Goal: Information Seeking & Learning: Understand process/instructions

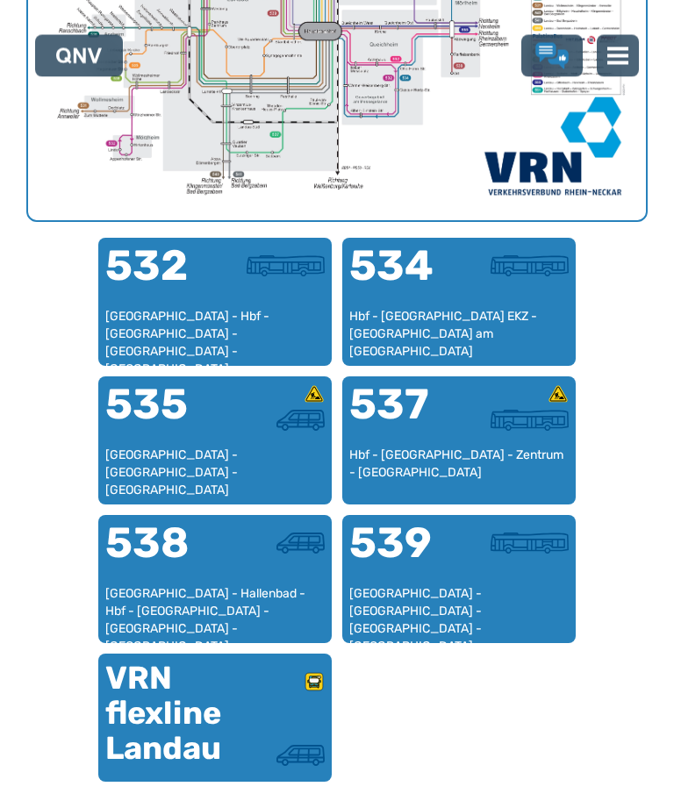
scroll to position [893, 0]
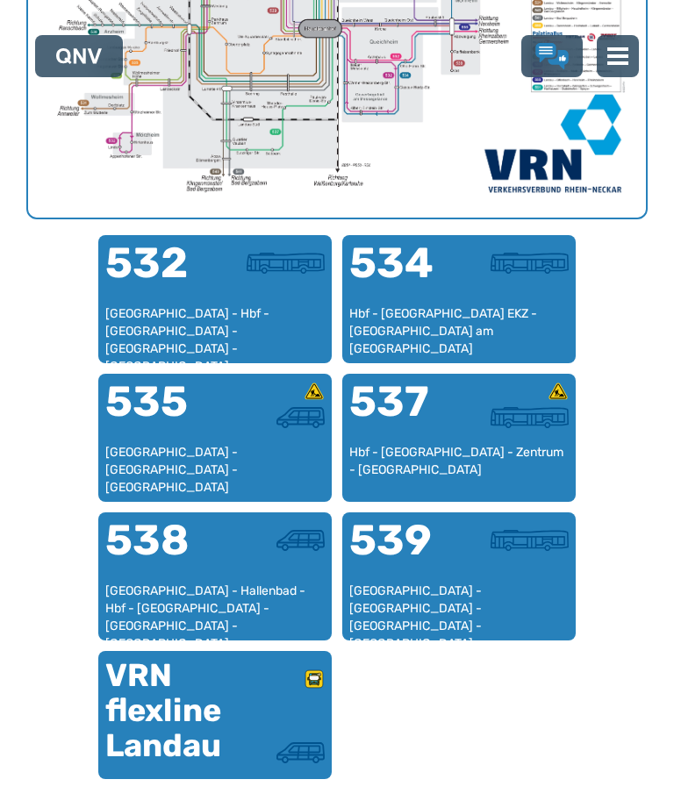
click at [439, 463] on div "Hbf - [GEOGRAPHIC_DATA] - Zentrum - [GEOGRAPHIC_DATA]" at bounding box center [458, 470] width 219 height 52
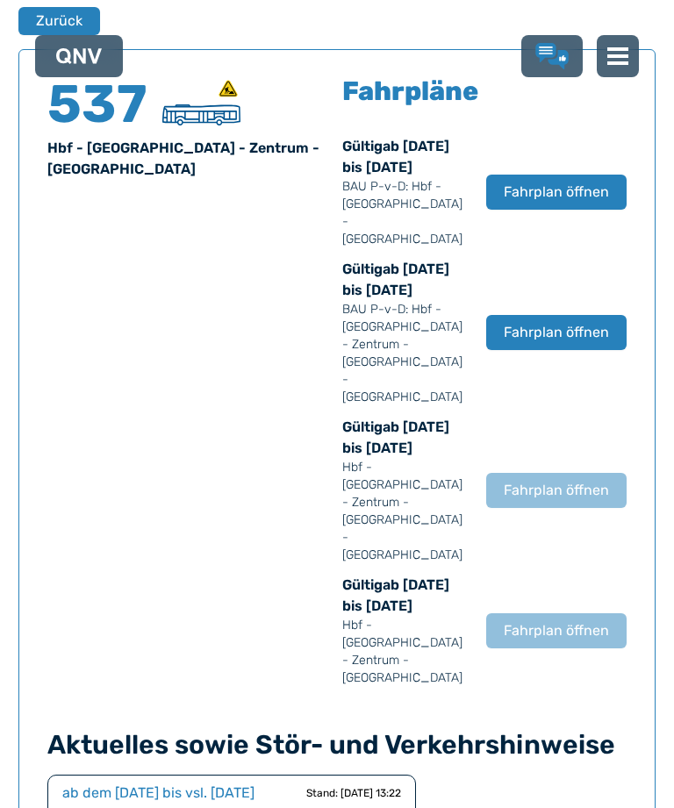
scroll to position [1123, 0]
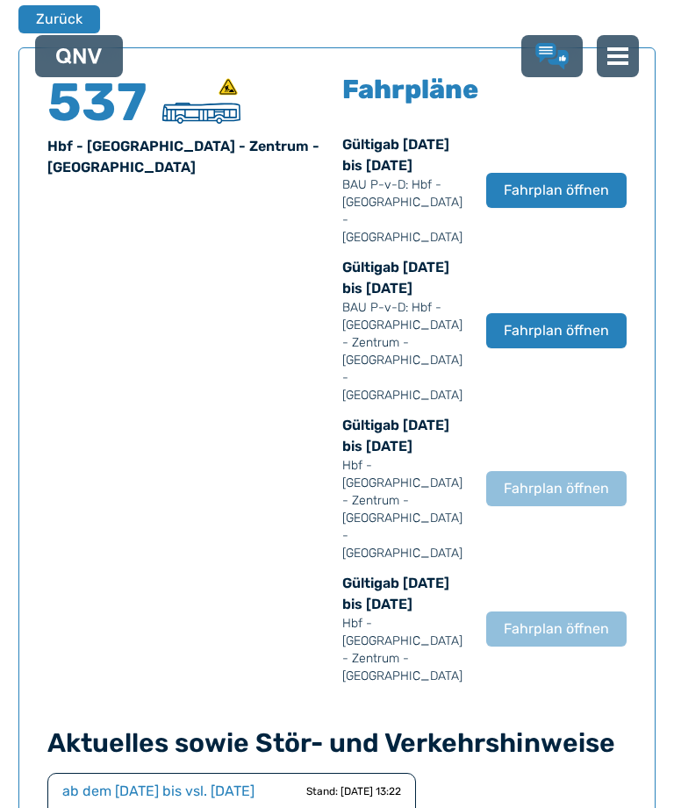
click at [532, 326] on span "Fahrplan öffnen" at bounding box center [556, 330] width 105 height 21
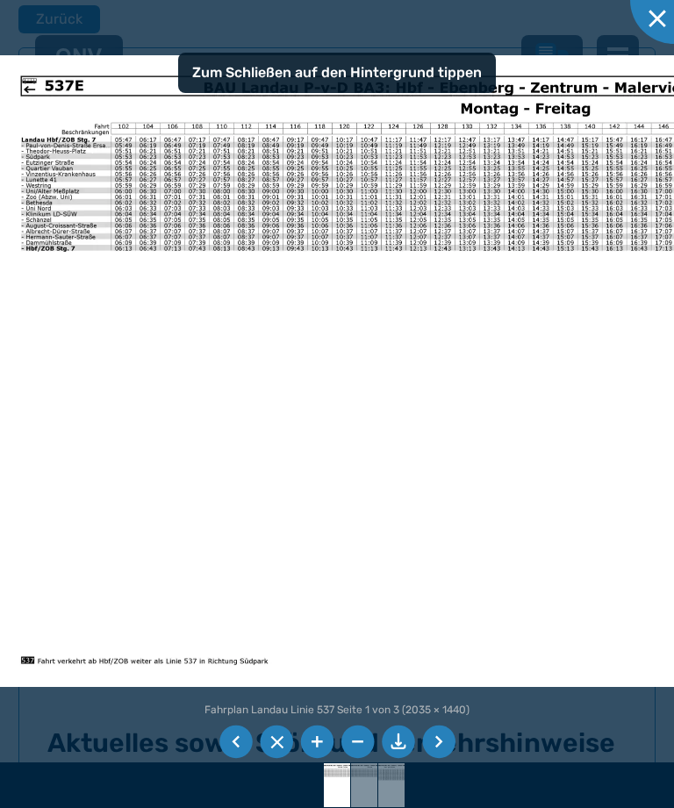
click at [224, 759] on li at bounding box center [235, 742] width 33 height 33
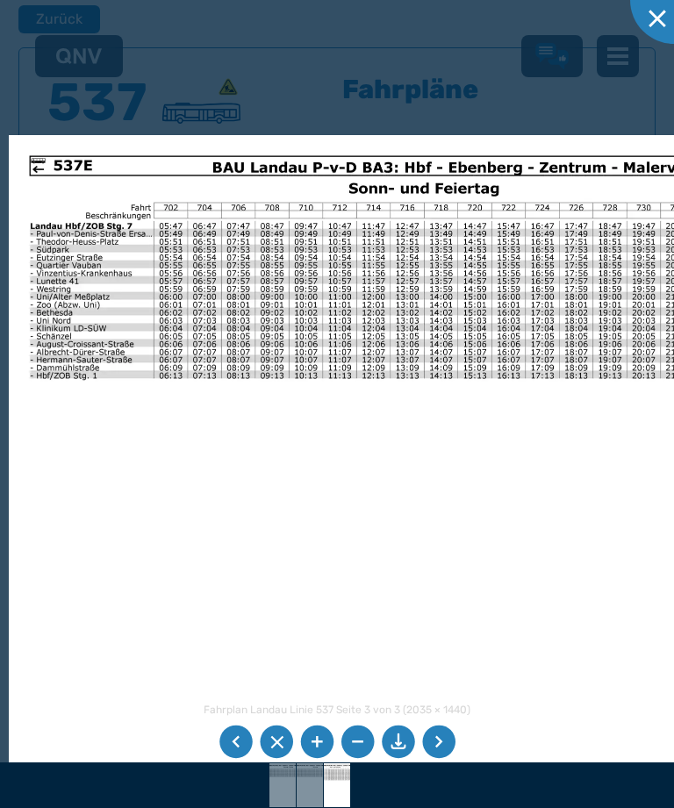
click at [541, 307] on img at bounding box center [455, 451] width 893 height 632
click at [238, 759] on li at bounding box center [235, 742] width 33 height 33
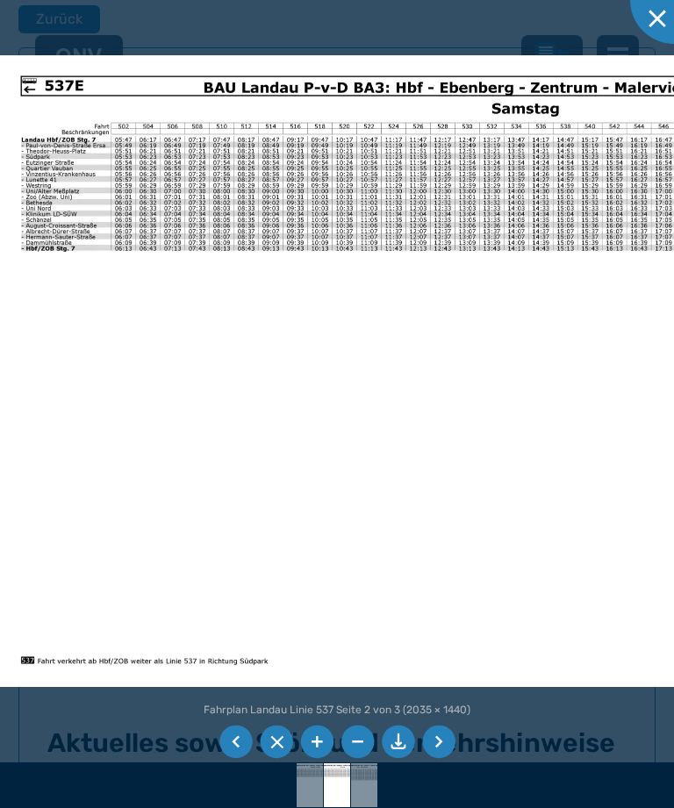
click at [226, 759] on li at bounding box center [235, 742] width 33 height 33
click at [228, 759] on li at bounding box center [235, 742] width 33 height 33
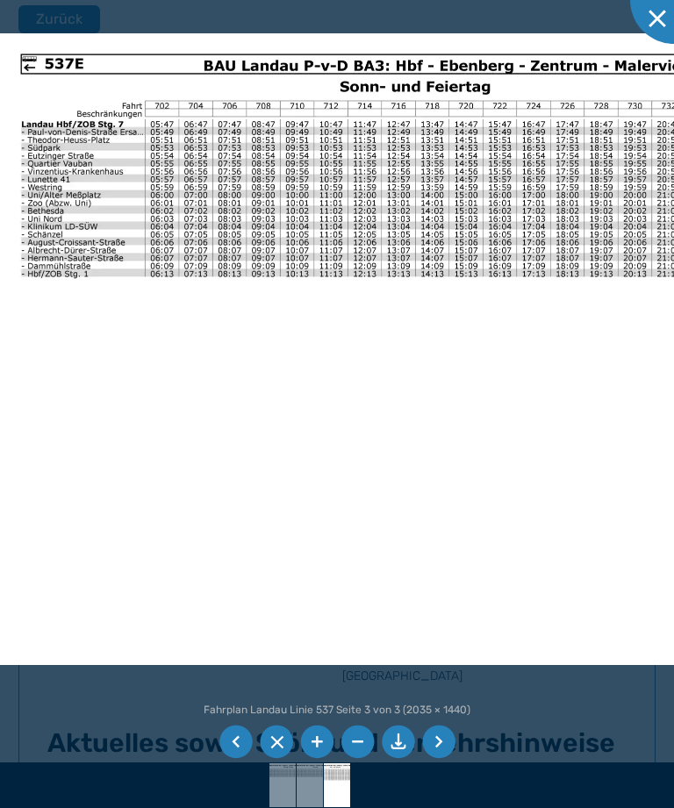
click at [673, 320] on img at bounding box center [446, 349] width 893 height 632
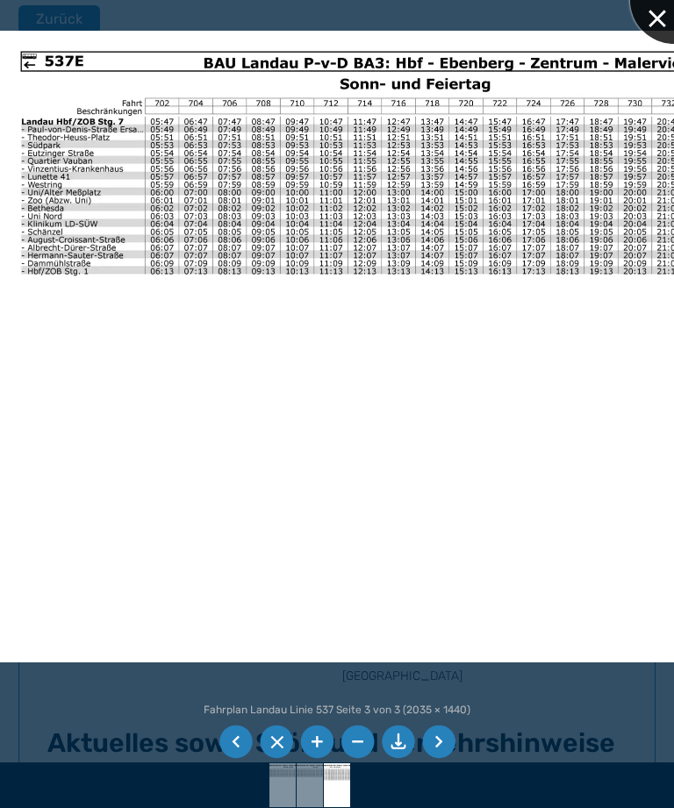
click at [656, 22] on div at bounding box center [674, 0] width 88 height 88
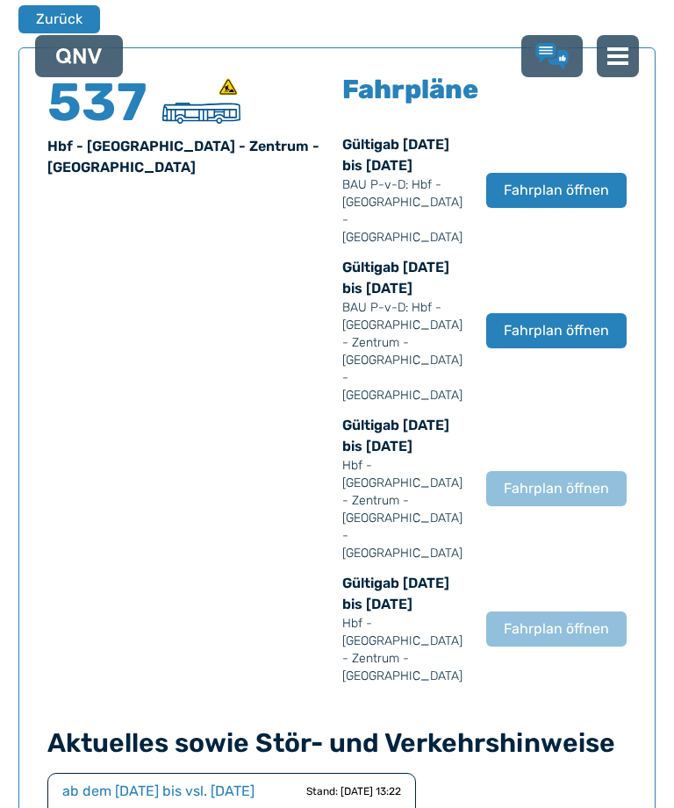
click at [59, 11] on button "Zurück" at bounding box center [59, 19] width 82 height 28
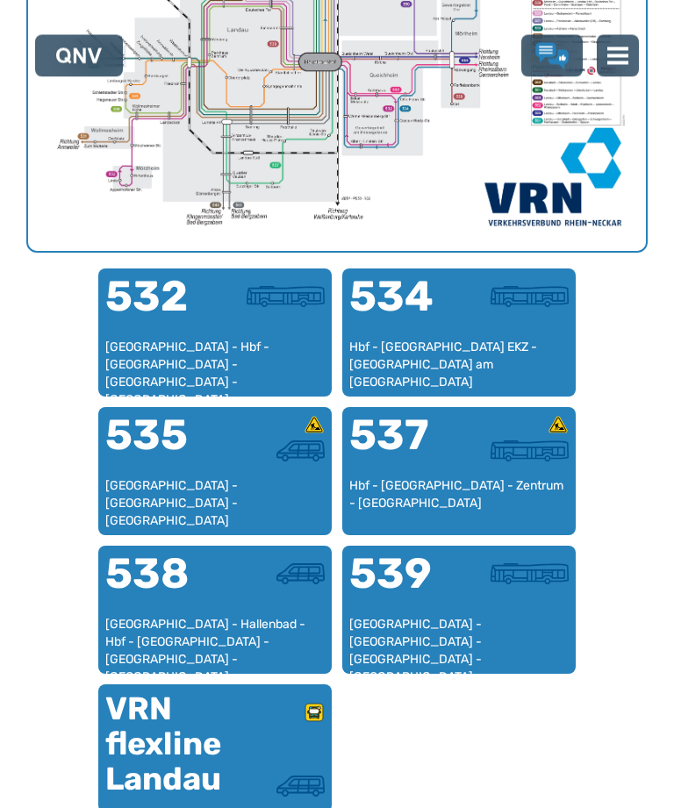
scroll to position [860, 0]
click at [437, 354] on div "Hbf - [GEOGRAPHIC_DATA] EKZ - [GEOGRAPHIC_DATA] am [GEOGRAPHIC_DATA]" at bounding box center [458, 365] width 219 height 52
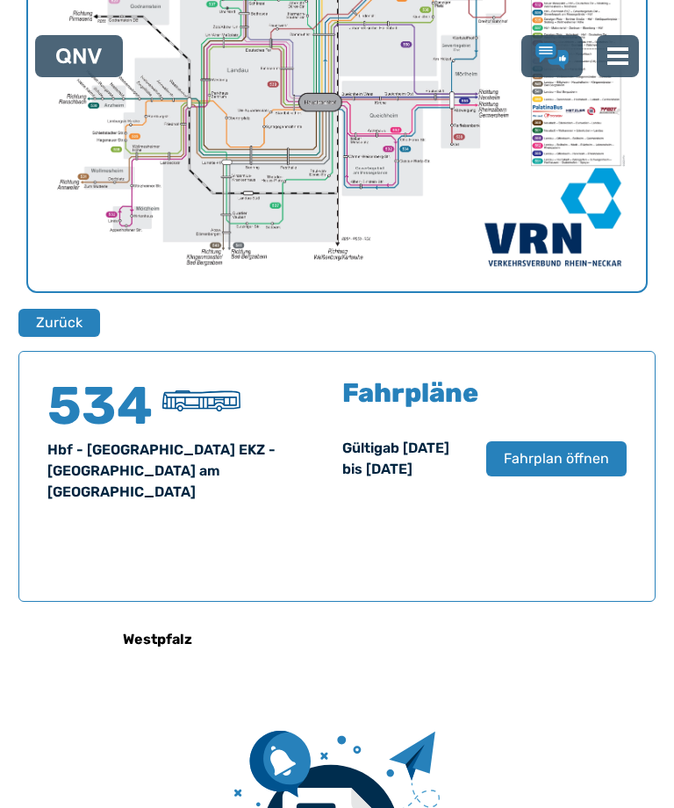
scroll to position [1123, 0]
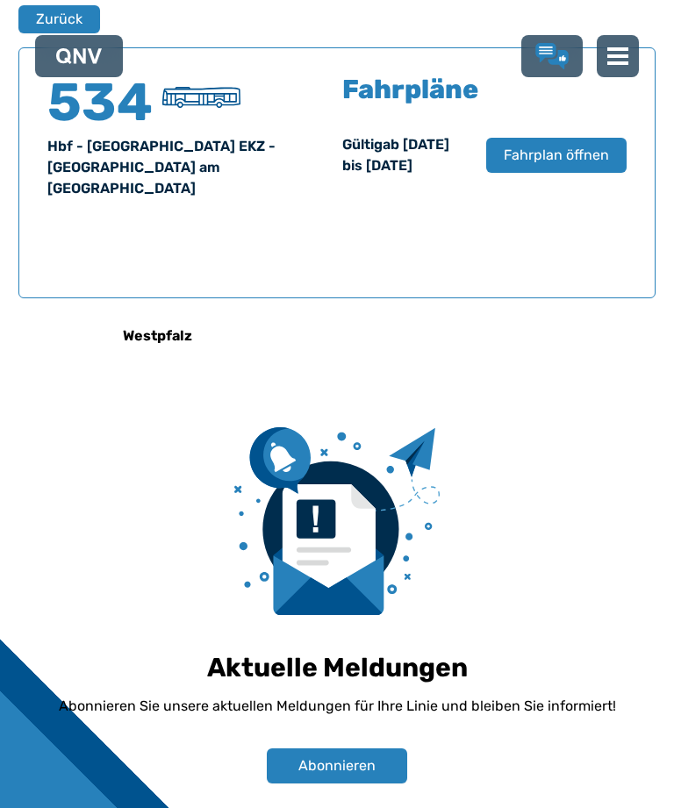
click at [542, 166] on span "Fahrplan öffnen" at bounding box center [556, 155] width 105 height 21
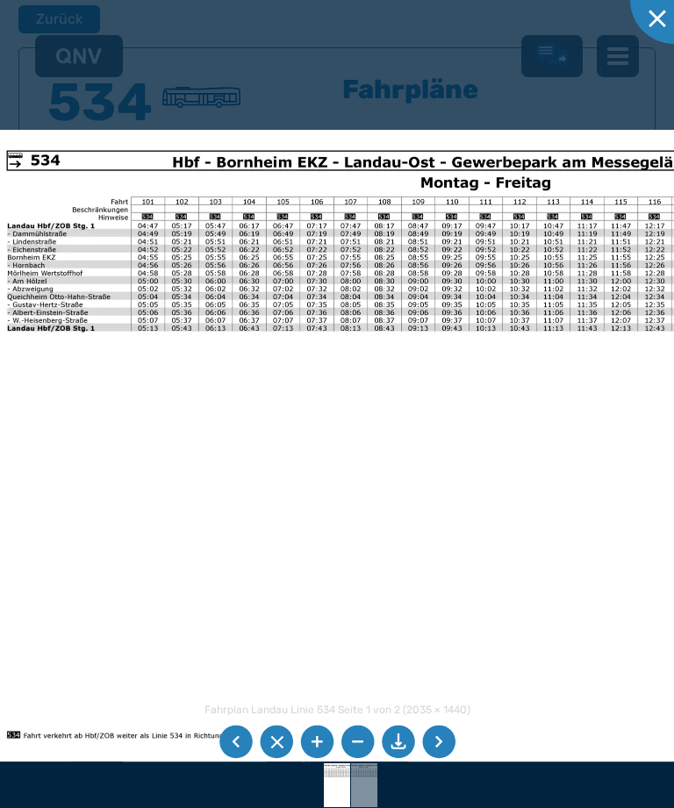
click at [229, 759] on li at bounding box center [235, 742] width 33 height 33
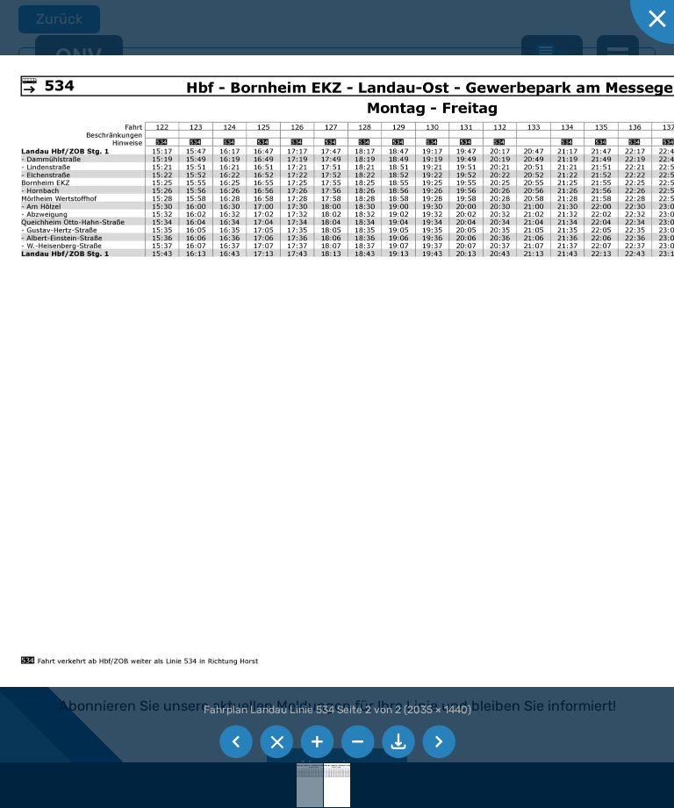
click at [239, 759] on li at bounding box center [235, 742] width 33 height 33
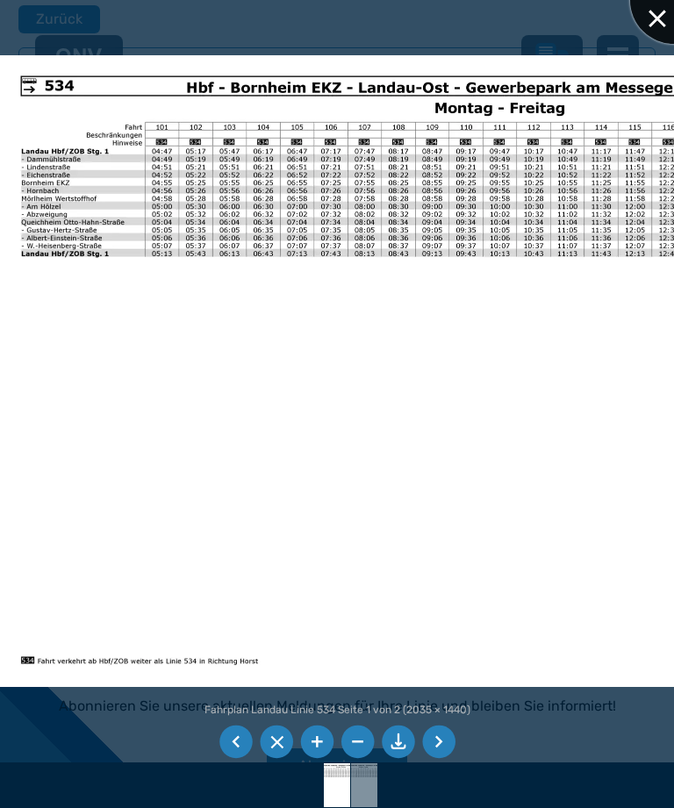
click at [649, 16] on div at bounding box center [674, 0] width 88 height 88
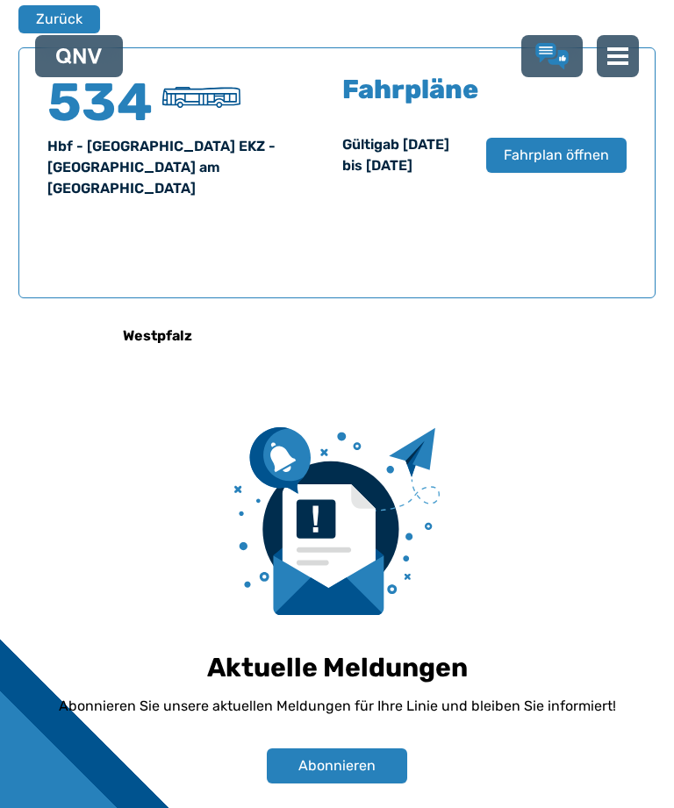
click at [47, 21] on button "Zurück" at bounding box center [59, 19] width 82 height 28
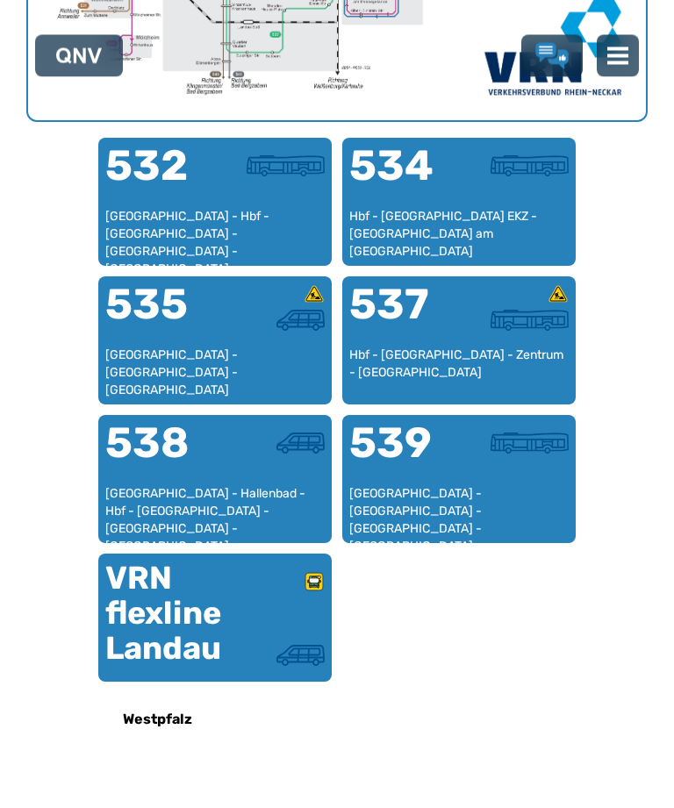
scroll to position [992, 0]
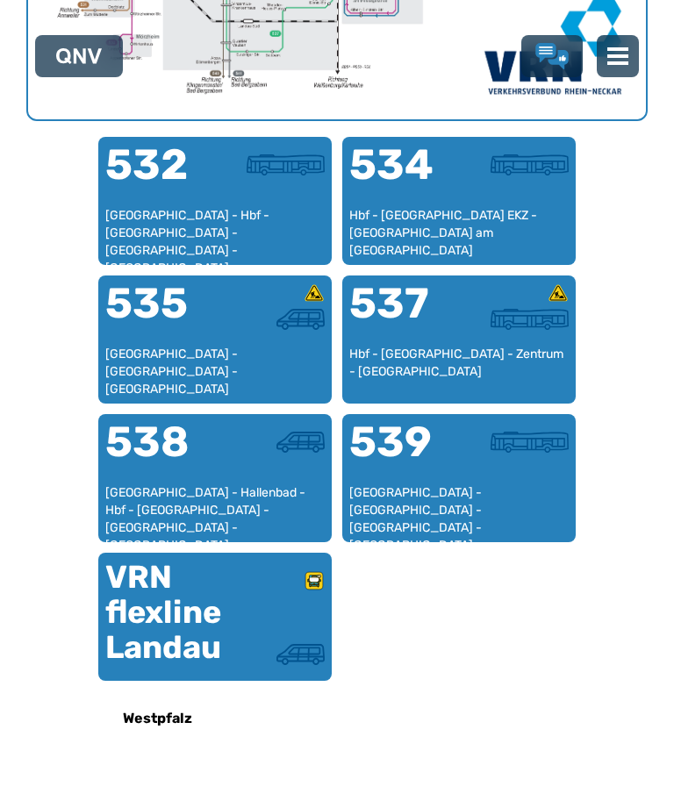
click at [432, 495] on div "[GEOGRAPHIC_DATA] - [GEOGRAPHIC_DATA] - [GEOGRAPHIC_DATA] - [GEOGRAPHIC_DATA] -…" at bounding box center [458, 510] width 219 height 52
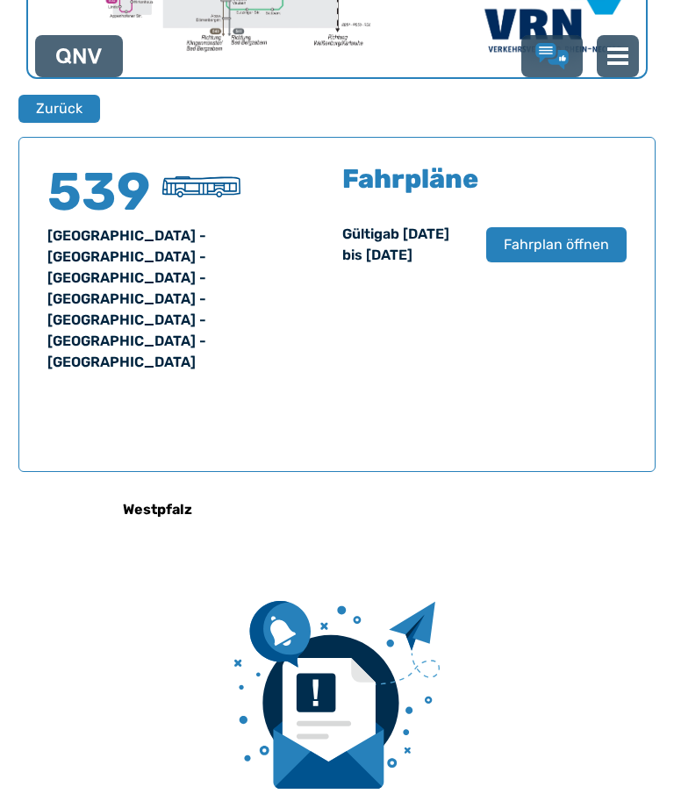
scroll to position [1123, 0]
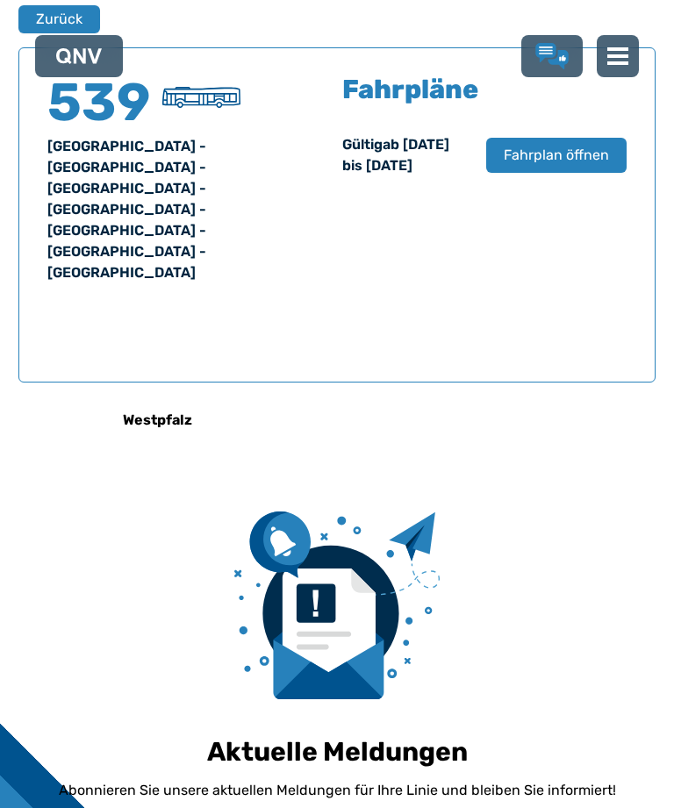
click at [550, 166] on span "Fahrplan öffnen" at bounding box center [556, 155] width 105 height 21
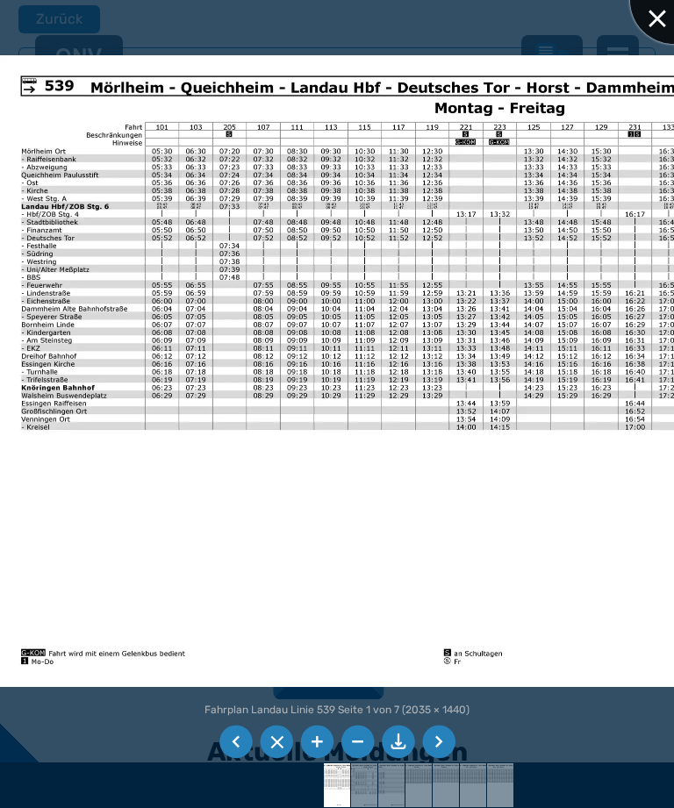
click at [652, 21] on div at bounding box center [674, 0] width 88 height 88
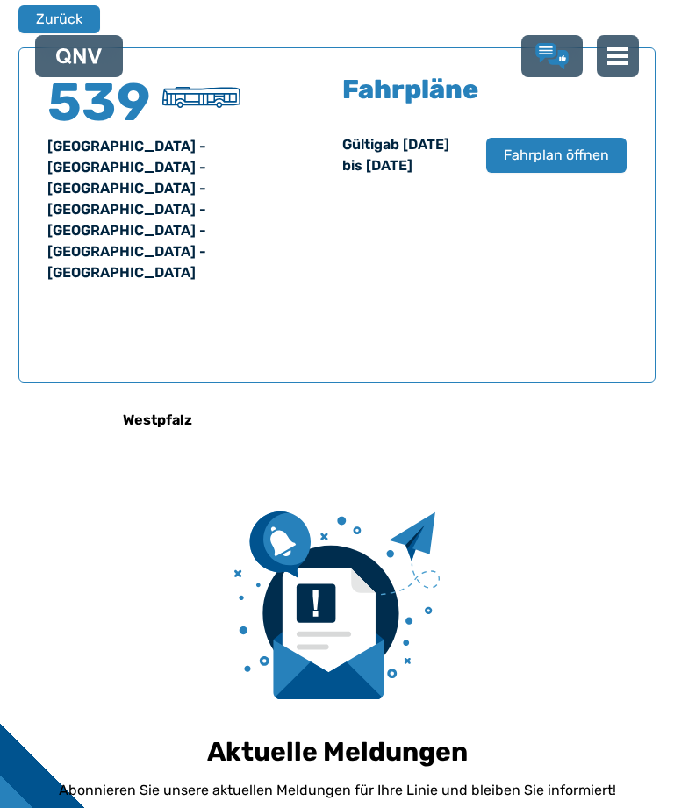
click at [48, 24] on button "Zurück" at bounding box center [59, 19] width 82 height 28
